Goal: Navigation & Orientation: Find specific page/section

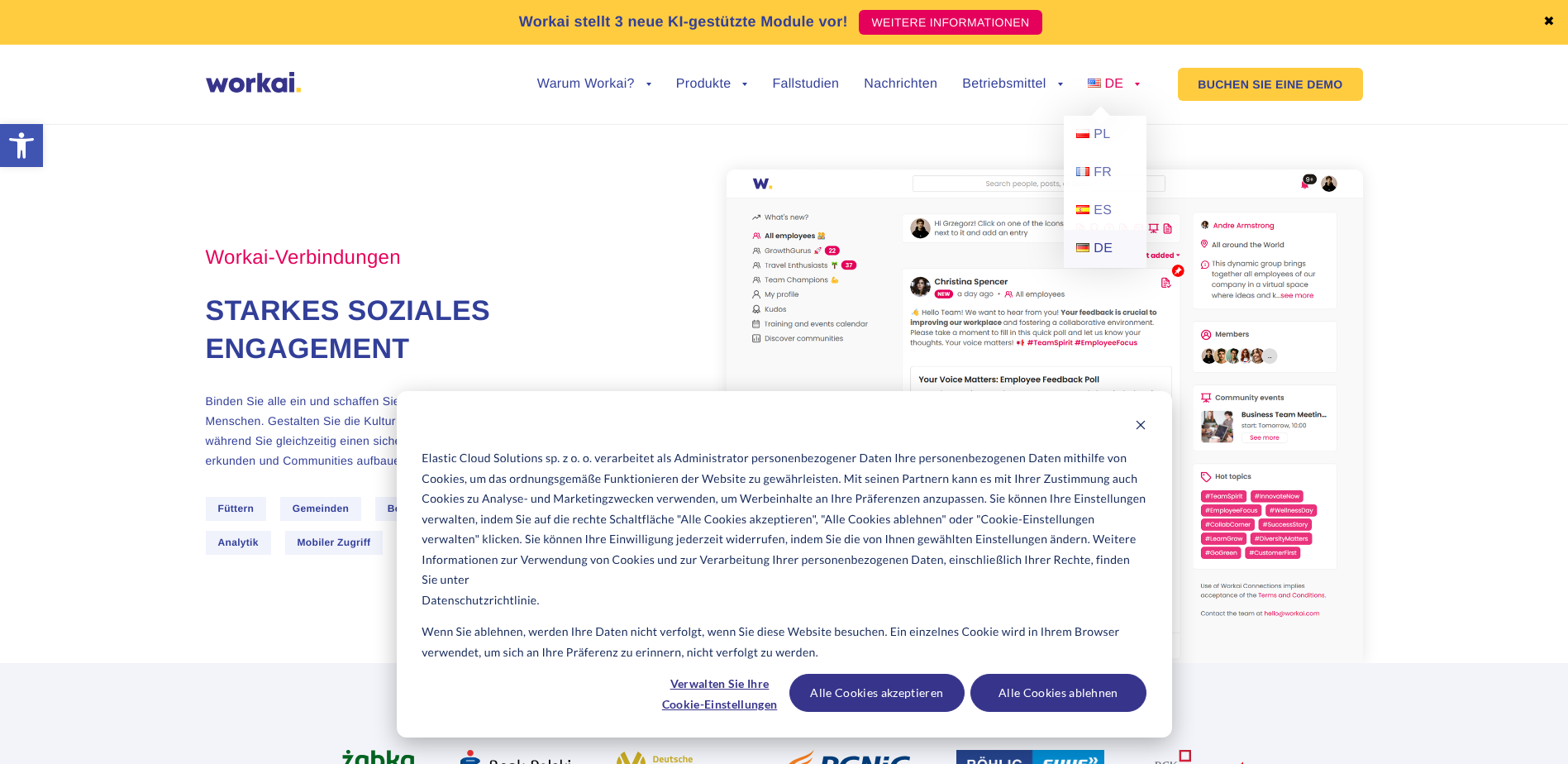
click at [1101, 250] on span "DE" at bounding box center [1103, 248] width 19 height 14
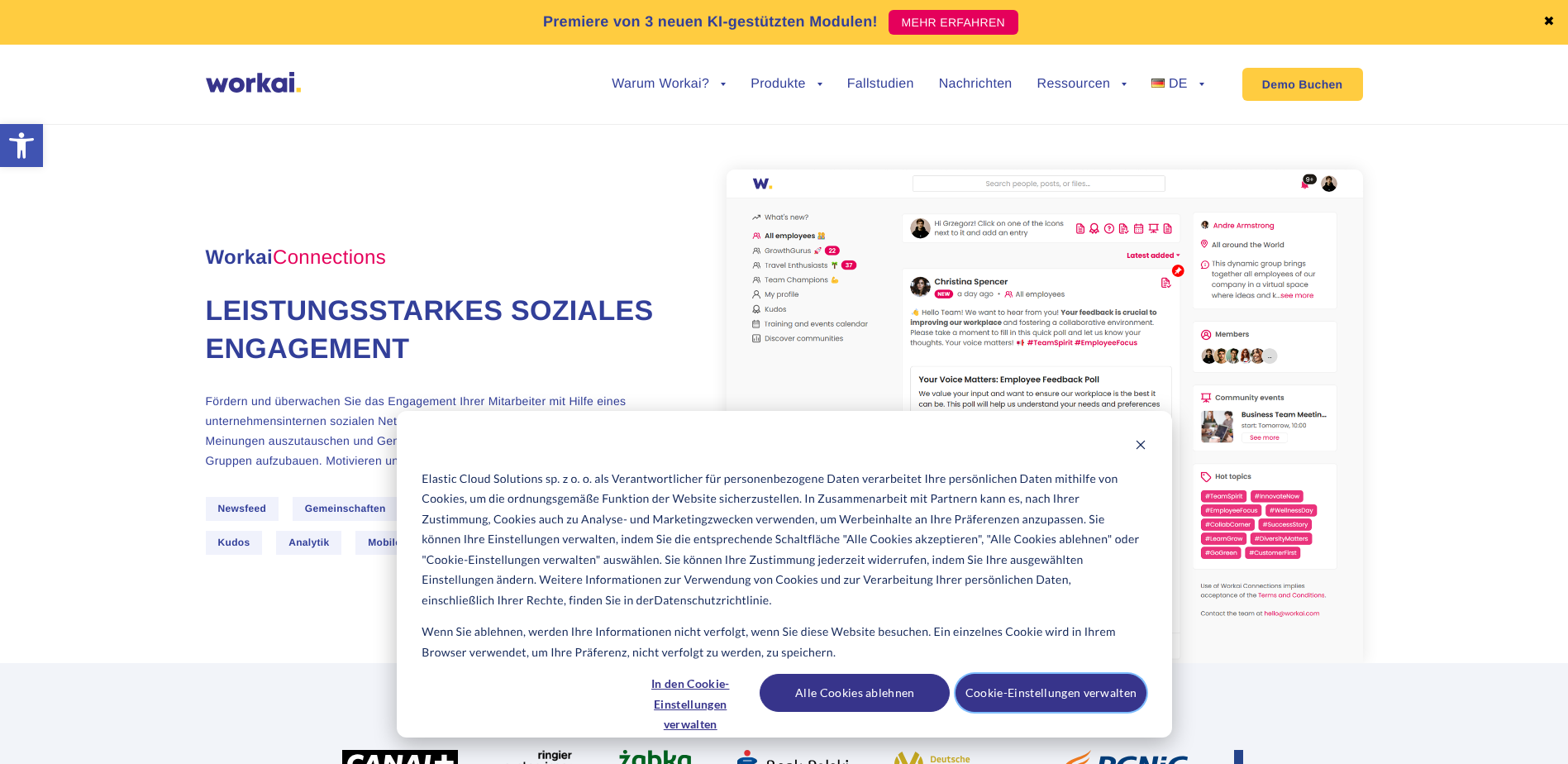
click at [1023, 687] on button "Cookie-Einstellungen verwalten" at bounding box center [1051, 693] width 190 height 38
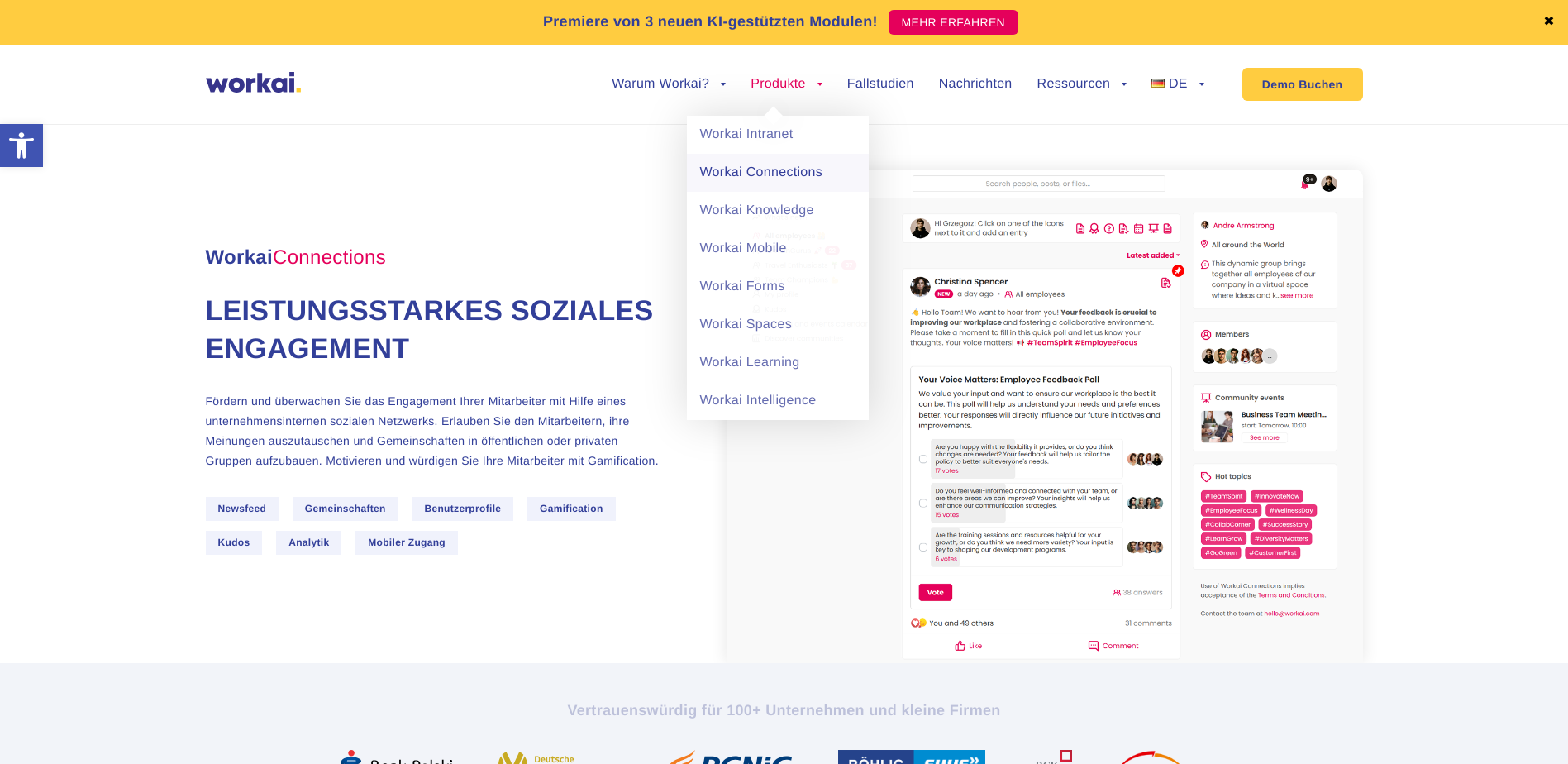
click at [823, 169] on link "Workai Connections" at bounding box center [778, 172] width 182 height 38
